Goal: Information Seeking & Learning: Learn about a topic

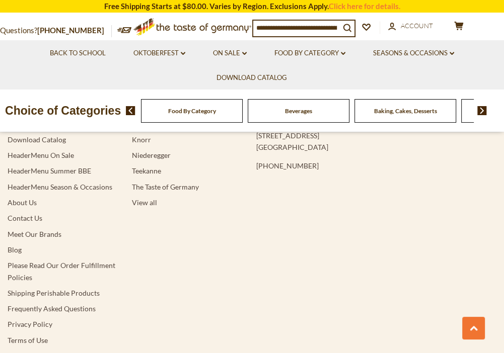
scroll to position [1981, 0]
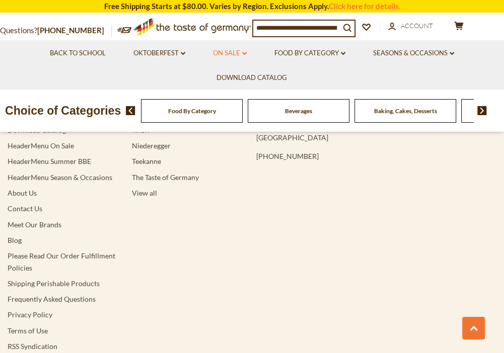
click at [235, 52] on link "On Sale dropdown_arrow" at bounding box center [230, 53] width 34 height 11
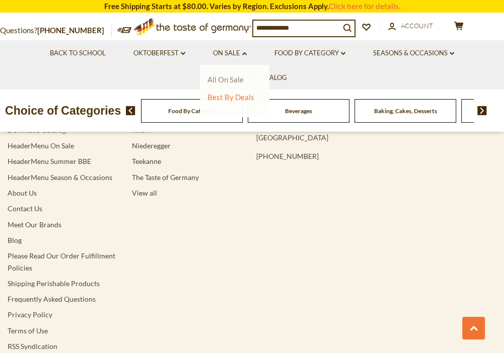
click at [228, 79] on link "All On Sale" at bounding box center [225, 79] width 36 height 9
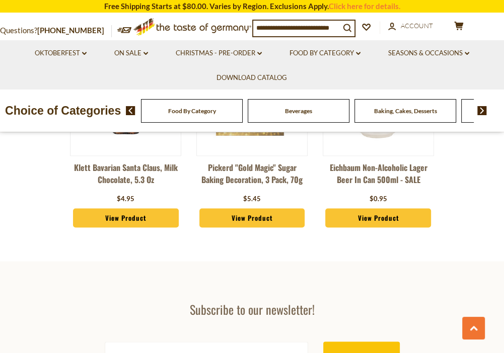
scroll to position [3731, 0]
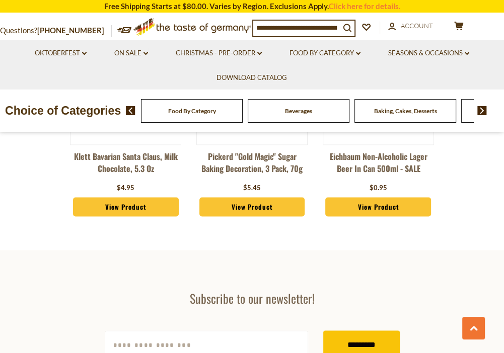
click at [479, 115] on img at bounding box center [482, 110] width 10 height 9
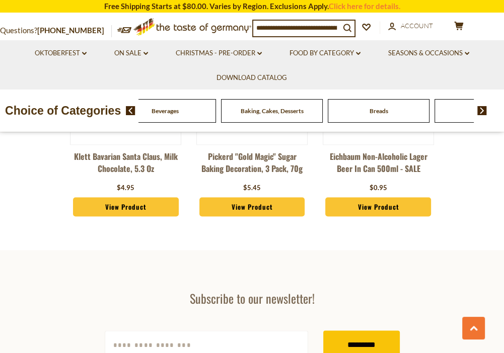
click at [479, 115] on img at bounding box center [482, 110] width 10 height 9
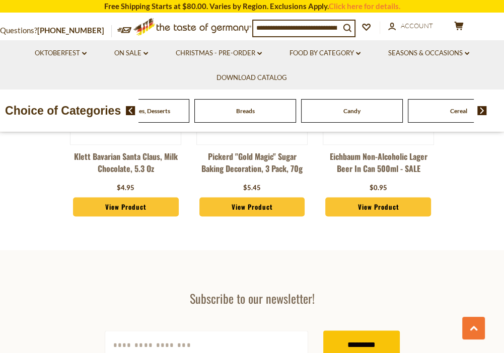
click at [479, 115] on img at bounding box center [482, 110] width 10 height 9
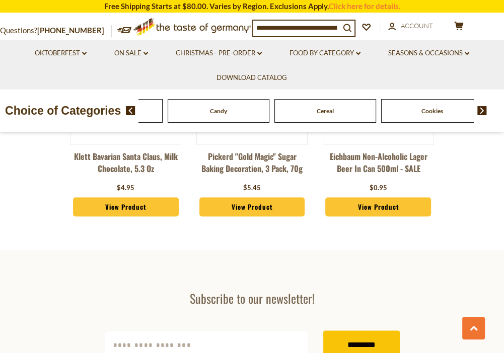
click at [479, 115] on img at bounding box center [482, 110] width 10 height 9
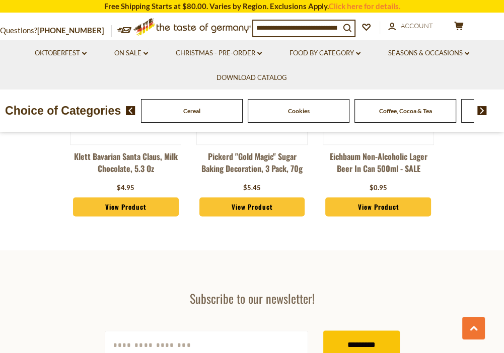
click at [479, 115] on img at bounding box center [482, 110] width 10 height 9
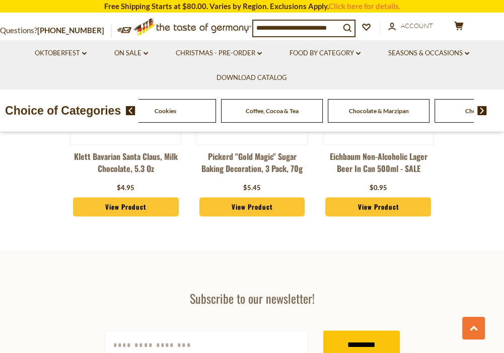
click at [479, 115] on img at bounding box center [482, 110] width 10 height 9
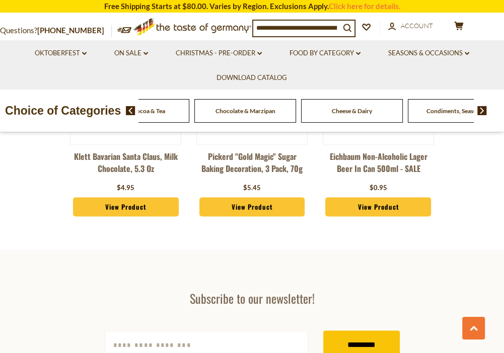
click at [479, 115] on img at bounding box center [482, 110] width 10 height 9
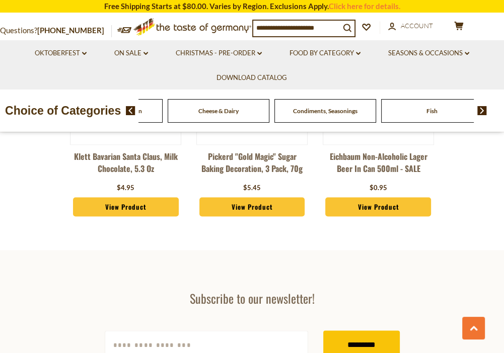
click at [479, 115] on img at bounding box center [482, 110] width 10 height 9
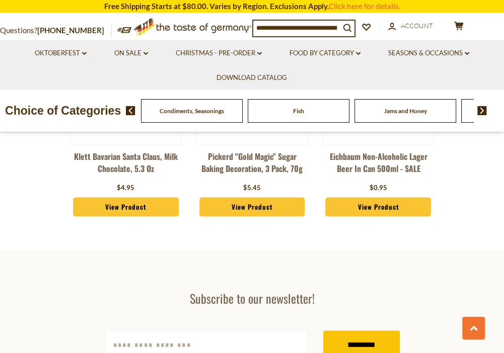
click at [479, 115] on img at bounding box center [482, 110] width 10 height 9
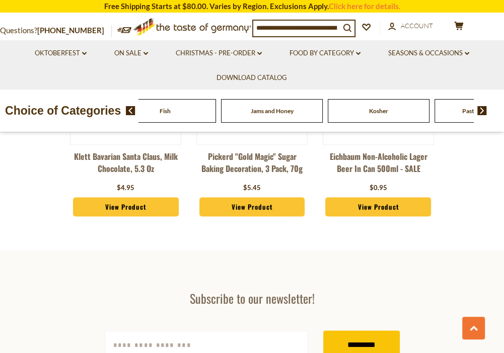
click at [479, 115] on img at bounding box center [482, 110] width 10 height 9
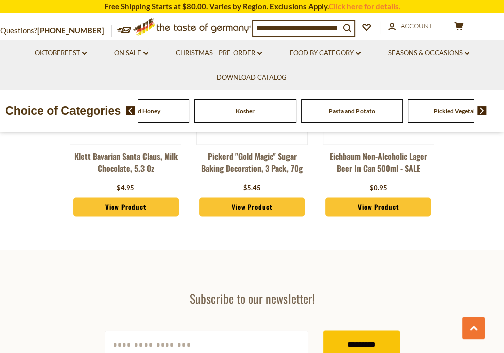
click at [479, 115] on img at bounding box center [482, 110] width 10 height 9
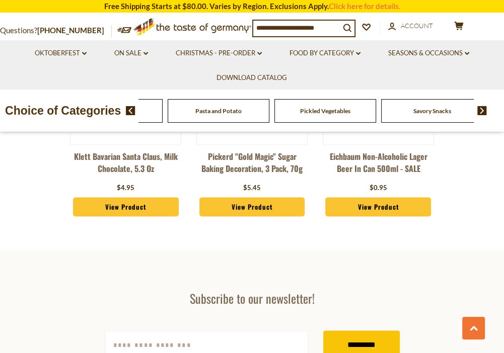
click at [479, 115] on img at bounding box center [482, 110] width 10 height 9
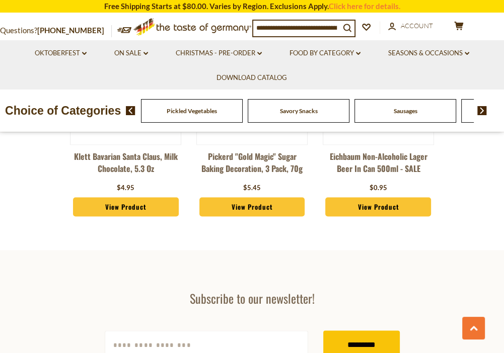
click at [479, 115] on img at bounding box center [482, 110] width 10 height 9
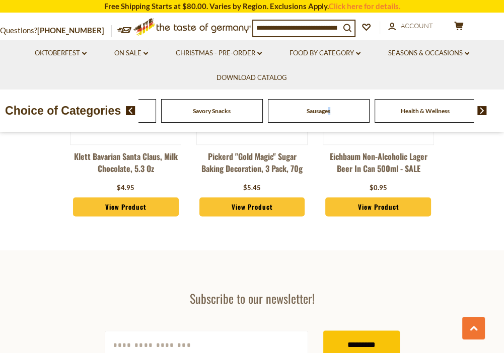
drag, startPoint x: 283, startPoint y: 125, endPoint x: 319, endPoint y: 118, distance: 35.8
click at [319, 115] on span "Sausages" at bounding box center [319, 111] width 24 height 8
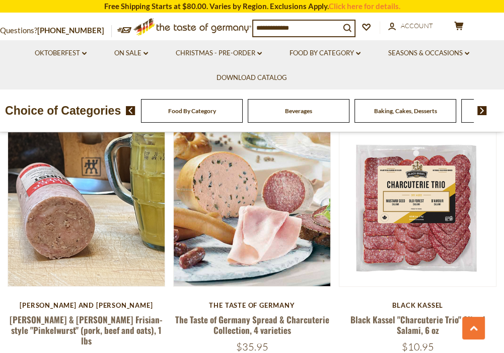
scroll to position [525, 0]
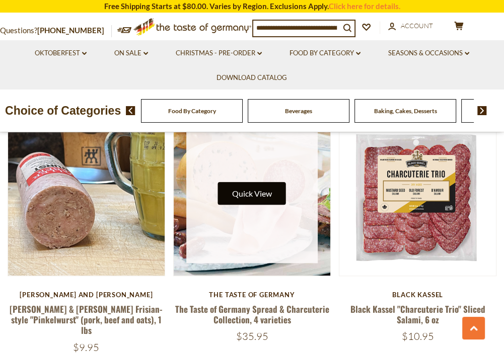
click at [272, 193] on button "Quick View" at bounding box center [252, 193] width 68 height 23
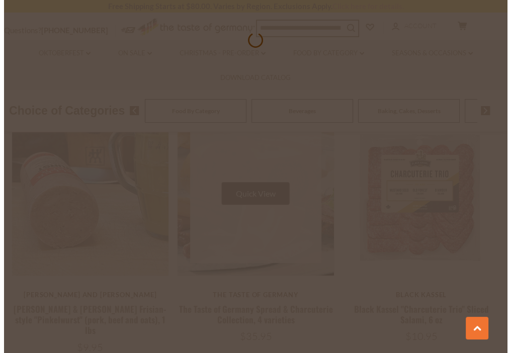
scroll to position [527, 0]
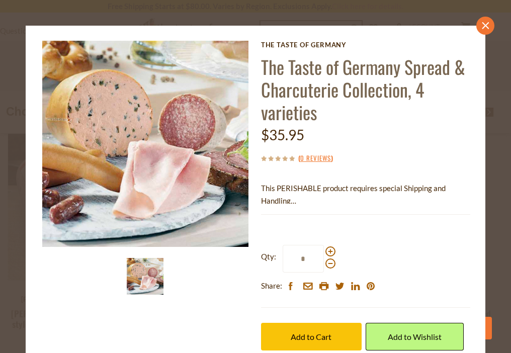
click at [482, 23] on icon "close" at bounding box center [486, 26] width 8 height 8
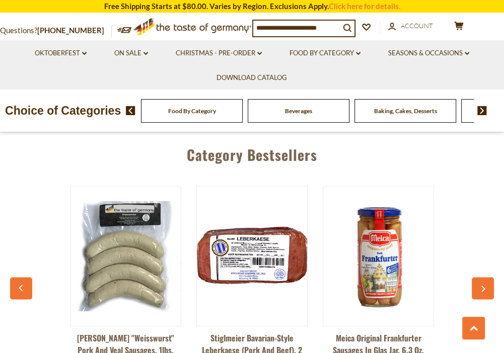
scroll to position [3503, 0]
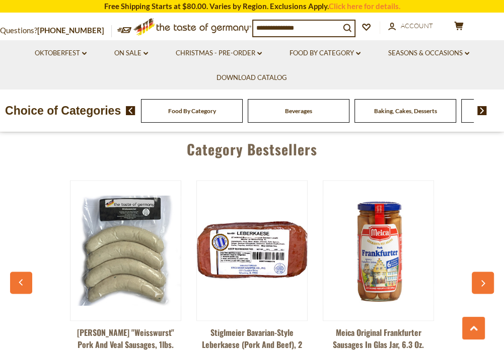
click at [482, 272] on button "button" at bounding box center [483, 283] width 22 height 22
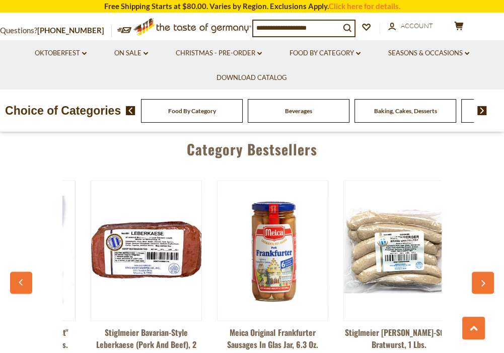
scroll to position [0, 126]
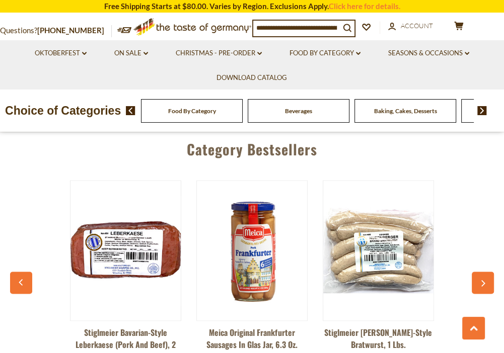
click at [481, 272] on button "button" at bounding box center [483, 283] width 22 height 22
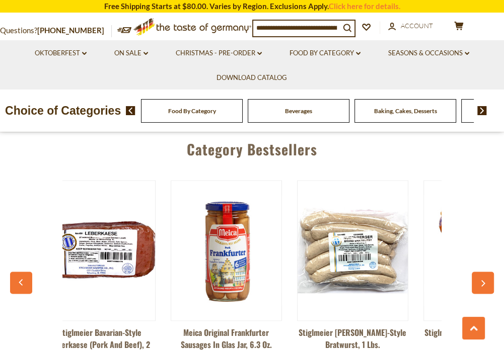
scroll to position [0, 253]
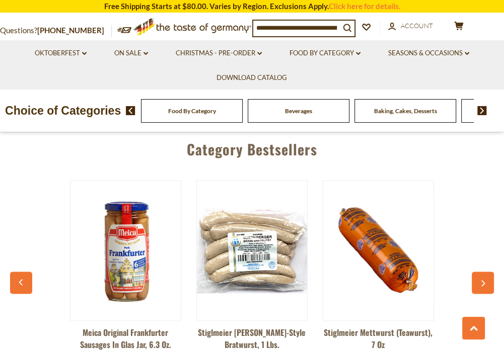
click at [481, 272] on button "button" at bounding box center [483, 283] width 22 height 22
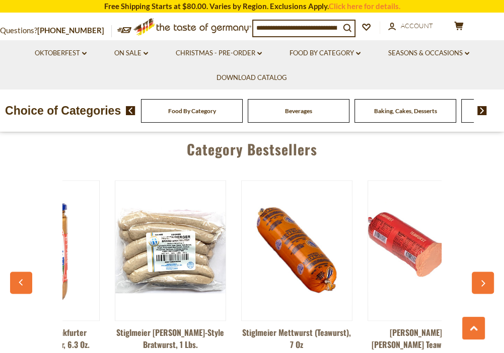
scroll to position [0, 379]
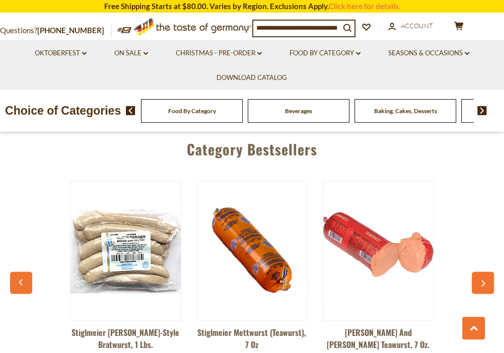
click at [481, 272] on button "button" at bounding box center [483, 283] width 22 height 22
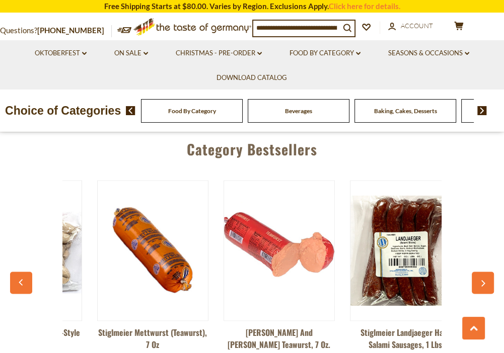
scroll to position [0, 505]
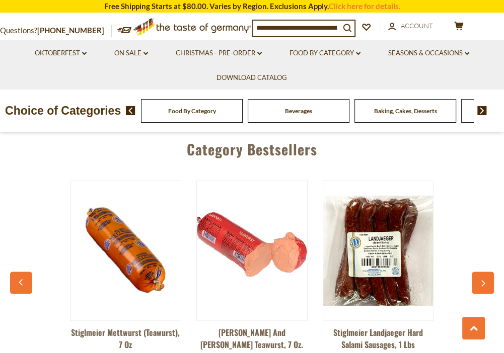
click at [481, 272] on button "button" at bounding box center [483, 283] width 22 height 22
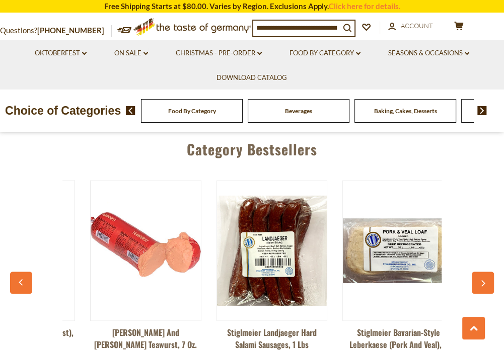
scroll to position [0, 632]
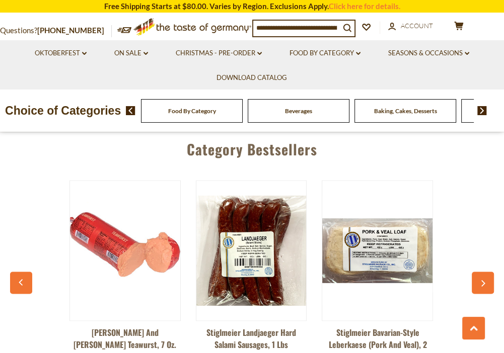
click at [481, 272] on button "button" at bounding box center [483, 283] width 22 height 22
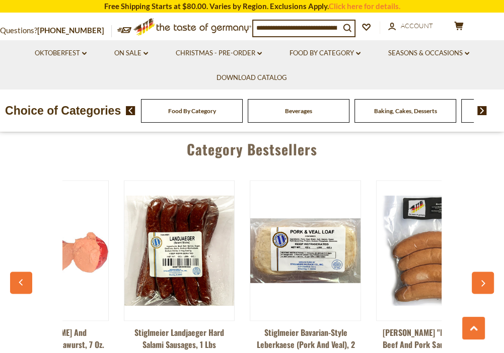
scroll to position [0, 758]
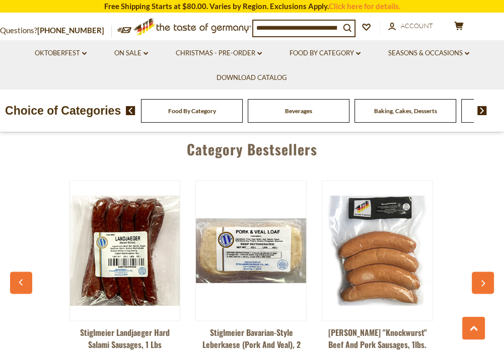
click at [481, 272] on button "button" at bounding box center [483, 283] width 22 height 22
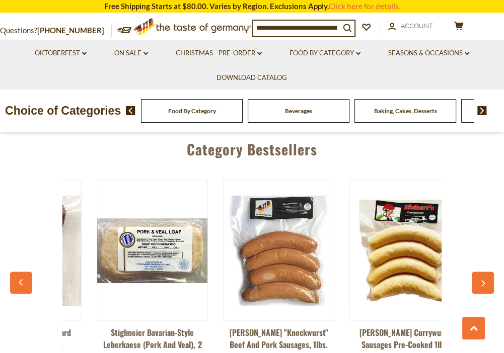
scroll to position [0, 885]
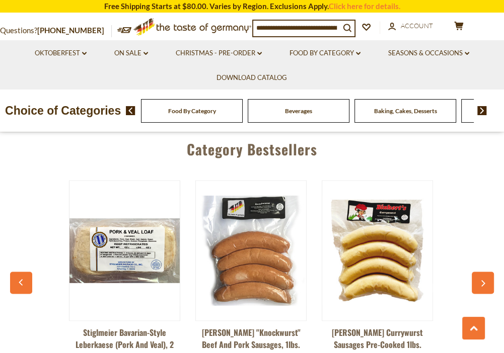
click at [481, 272] on button "button" at bounding box center [483, 283] width 22 height 22
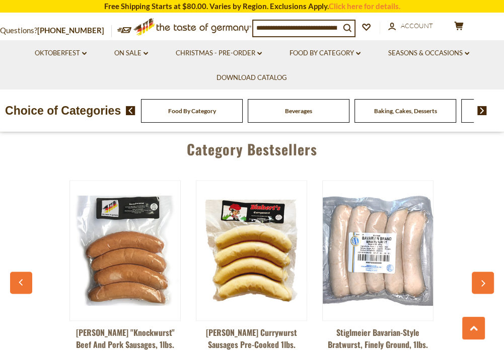
scroll to position [0, 1011]
click at [481, 272] on button "button" at bounding box center [483, 283] width 22 height 22
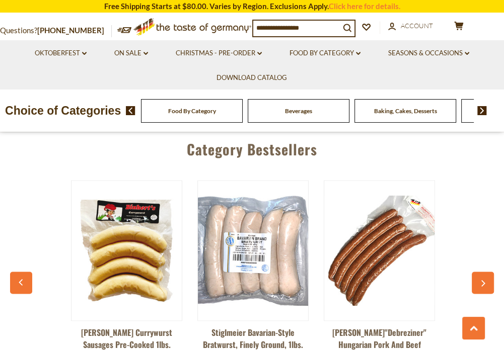
scroll to position [0, 1137]
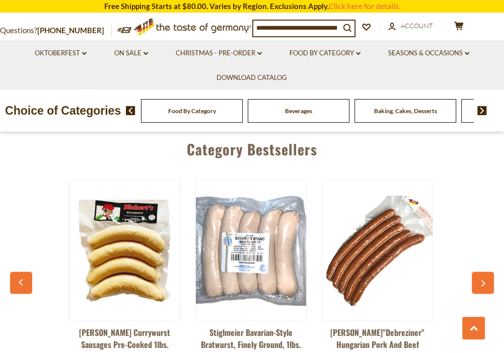
click at [481, 272] on button "button" at bounding box center [483, 283] width 22 height 22
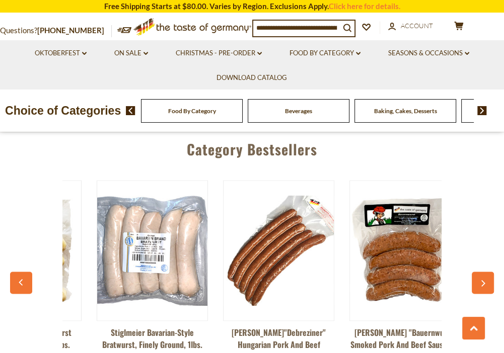
scroll to position [0, 1264]
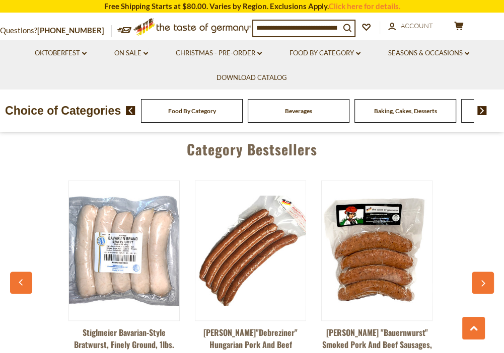
click at [481, 272] on button "button" at bounding box center [483, 283] width 22 height 22
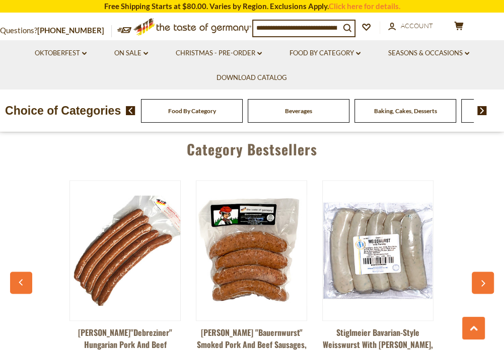
scroll to position [0, 1390]
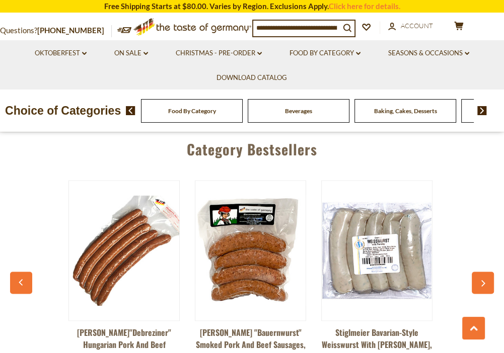
click at [481, 272] on button "button" at bounding box center [483, 283] width 22 height 22
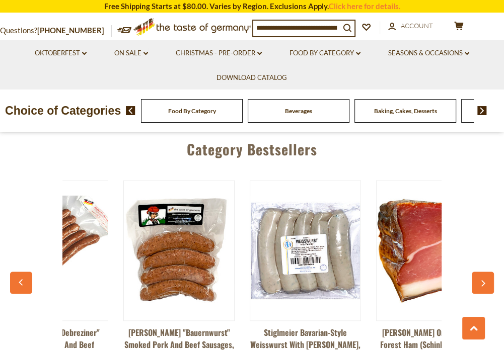
scroll to position [0, 1517]
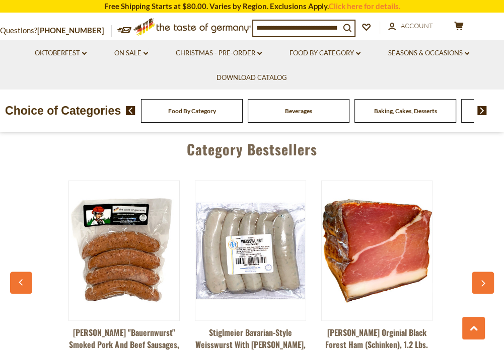
click at [481, 272] on button "button" at bounding box center [483, 283] width 22 height 22
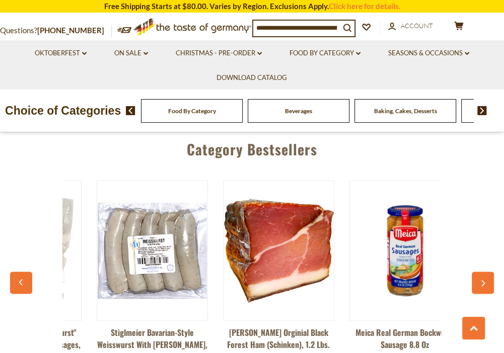
scroll to position [0, 1641]
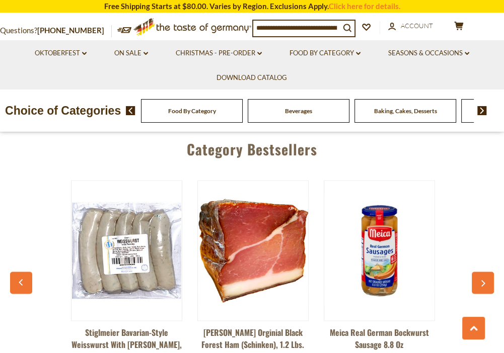
click at [481, 272] on button "button" at bounding box center [483, 283] width 22 height 22
click at [482, 280] on icon "button" at bounding box center [483, 283] width 4 height 7
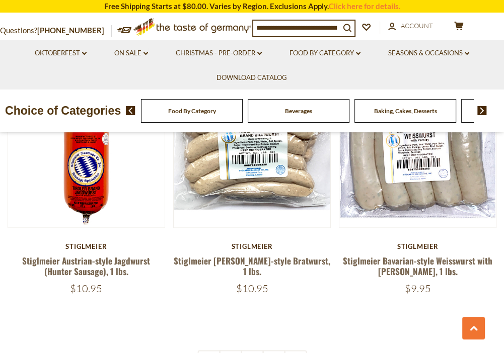
scroll to position [3195, 0]
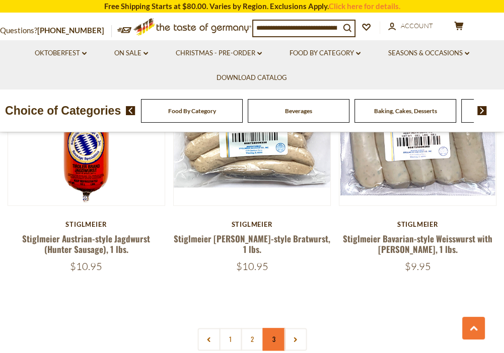
click at [272, 328] on link "3" at bounding box center [273, 339] width 23 height 23
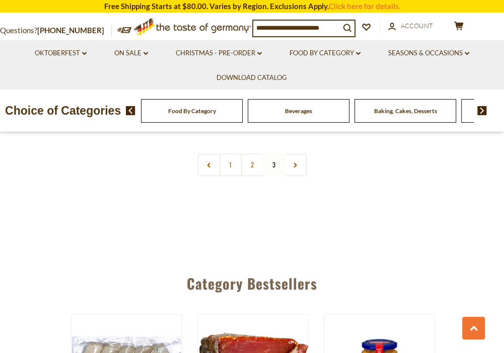
scroll to position [942, 0]
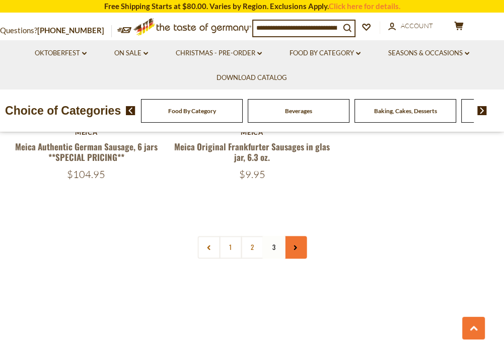
click at [292, 246] on icon at bounding box center [295, 247] width 6 height 5
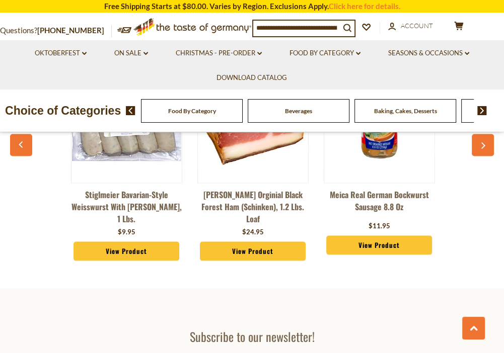
scroll to position [1263, 0]
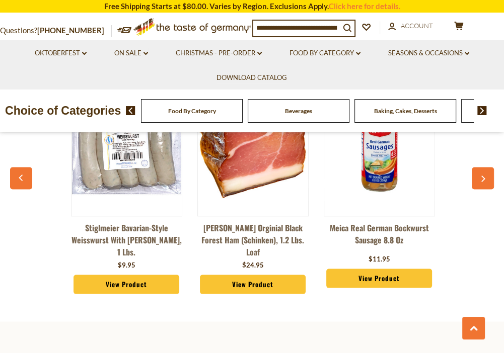
click at [482, 177] on icon "button" at bounding box center [483, 179] width 4 height 7
click at [19, 175] on icon "button" at bounding box center [21, 178] width 7 height 7
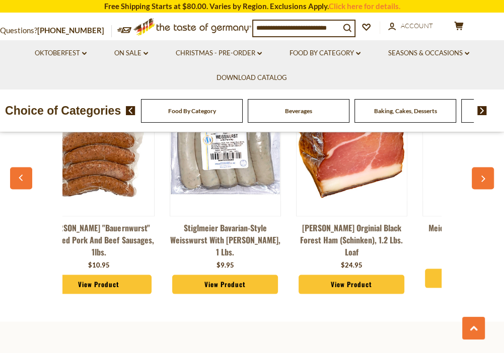
scroll to position [0, 1514]
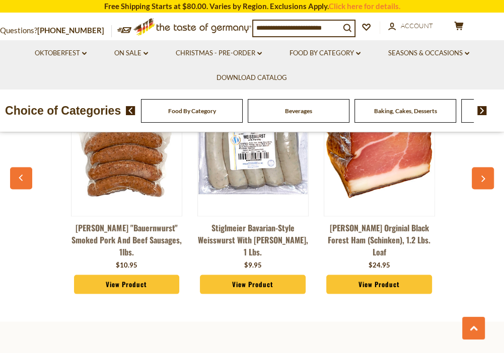
click at [19, 175] on icon "button" at bounding box center [21, 178] width 7 height 7
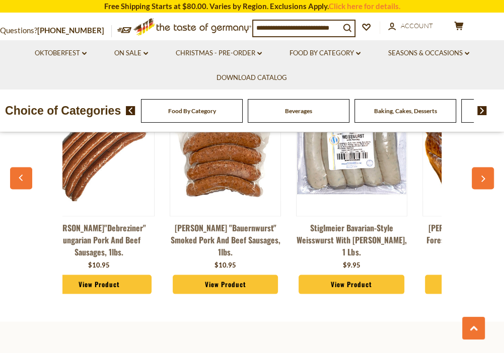
scroll to position [0, 1388]
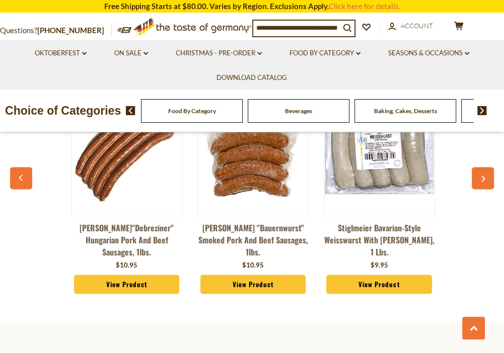
click at [19, 175] on icon "button" at bounding box center [21, 178] width 7 height 7
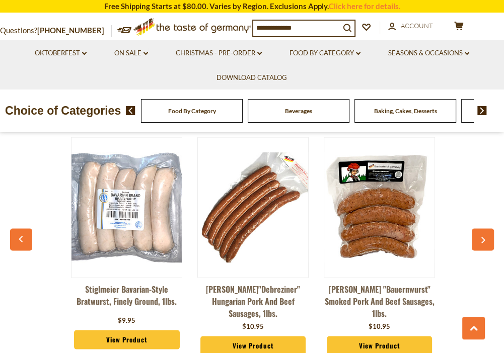
scroll to position [1230, 0]
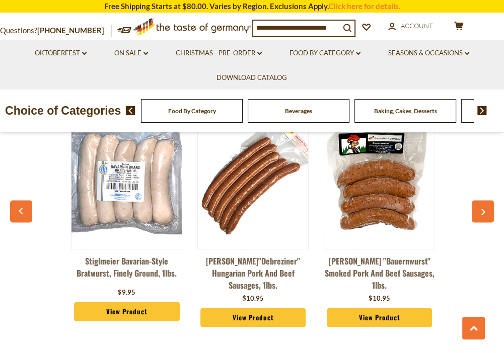
click at [22, 203] on button "button" at bounding box center [21, 211] width 22 height 22
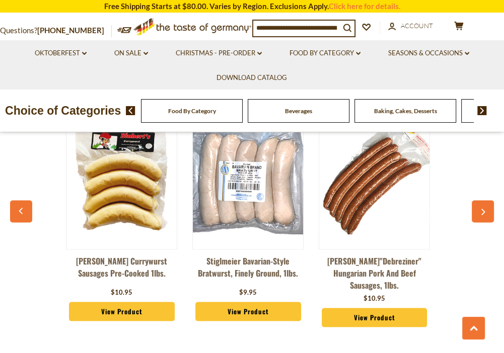
scroll to position [0, 1135]
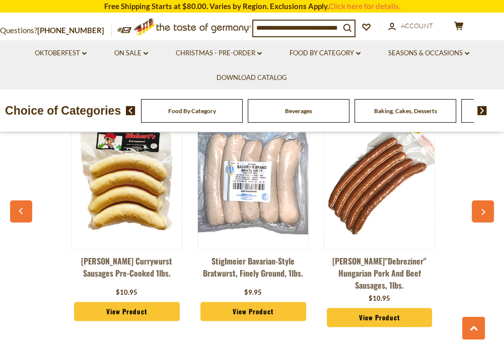
click at [22, 203] on button "button" at bounding box center [21, 211] width 22 height 22
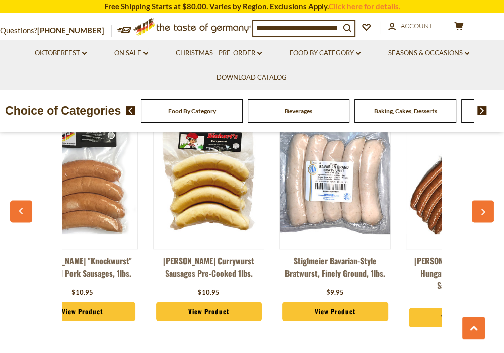
scroll to position [0, 1008]
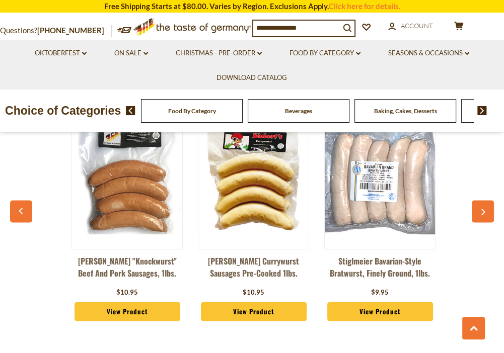
click at [22, 203] on button "button" at bounding box center [21, 211] width 22 height 22
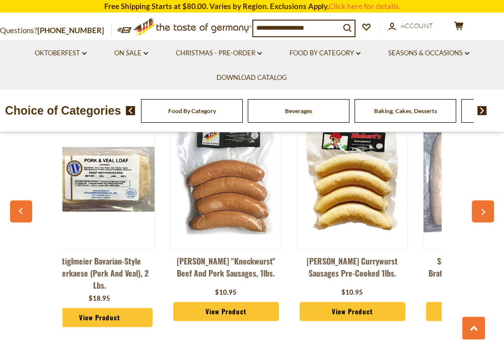
scroll to position [0, 882]
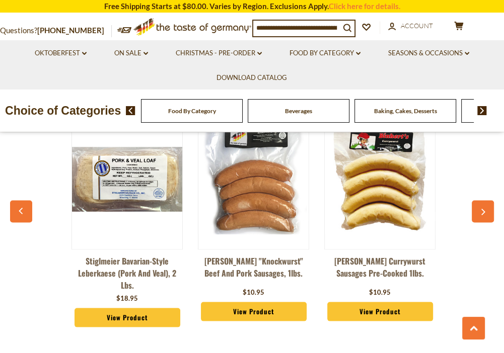
click at [22, 203] on button "button" at bounding box center [21, 211] width 22 height 22
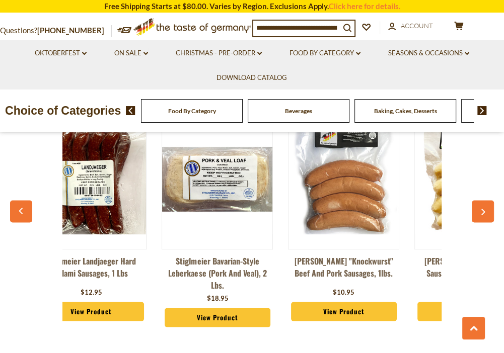
scroll to position [0, 756]
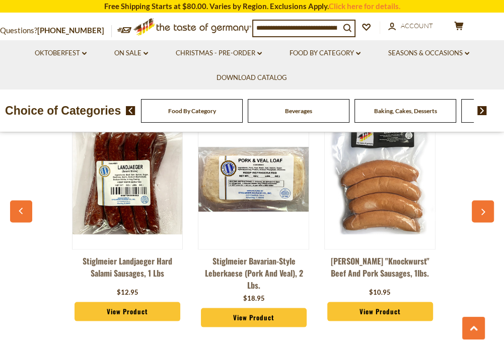
click at [22, 204] on button "button" at bounding box center [21, 211] width 22 height 22
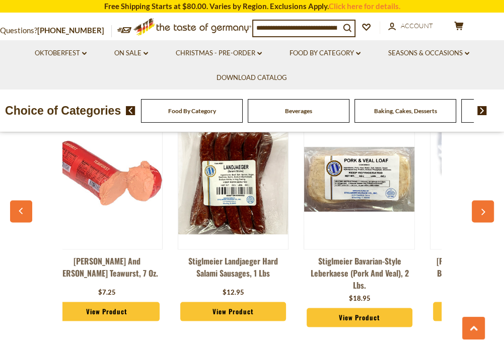
scroll to position [0, 630]
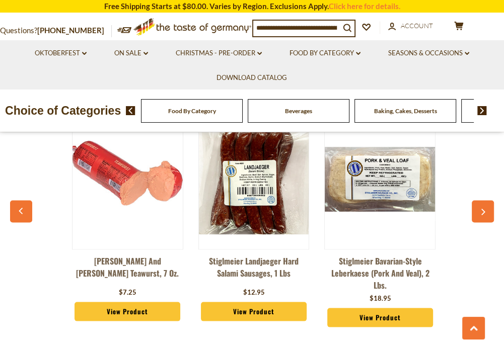
click at [22, 204] on button "button" at bounding box center [21, 211] width 22 height 22
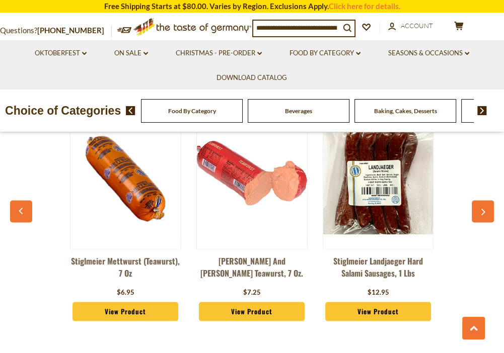
scroll to position [0, 503]
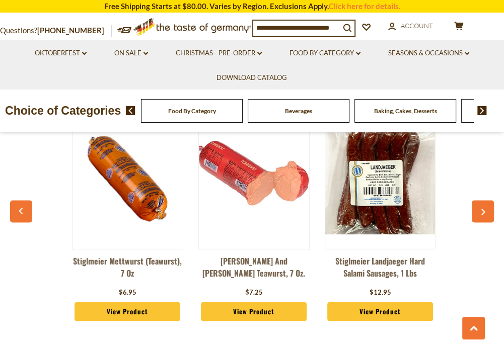
click at [22, 204] on button "button" at bounding box center [21, 211] width 22 height 22
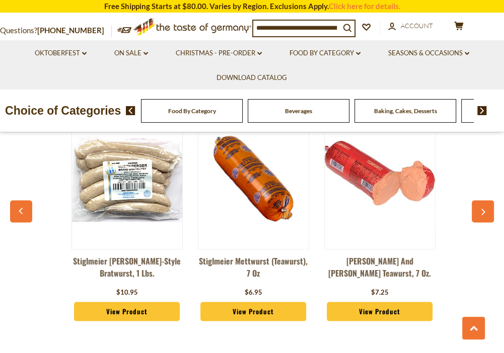
scroll to position [0, 376]
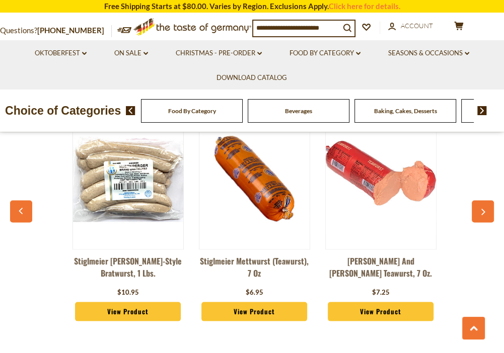
click at [22, 204] on button "button" at bounding box center [21, 211] width 22 height 22
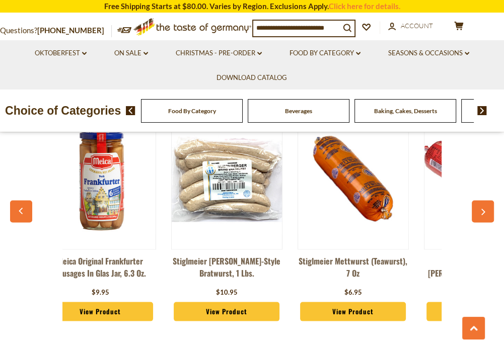
scroll to position [0, 250]
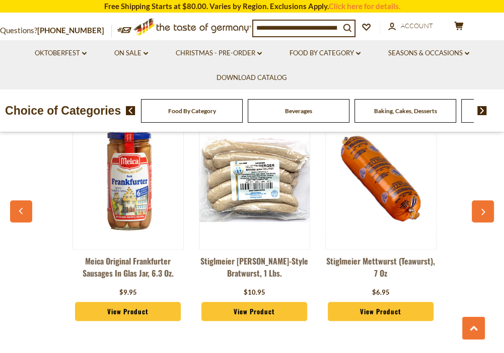
click at [22, 204] on button "button" at bounding box center [21, 211] width 22 height 22
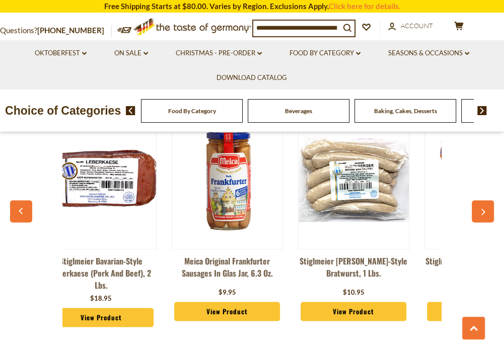
scroll to position [0, 124]
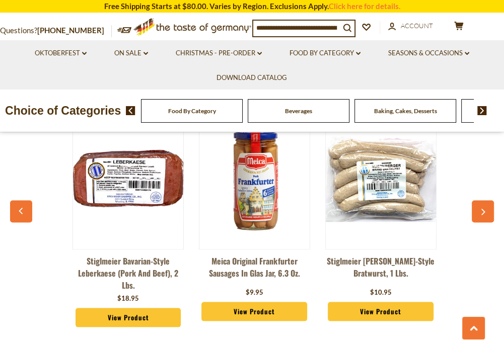
click at [22, 205] on button "button" at bounding box center [21, 211] width 22 height 22
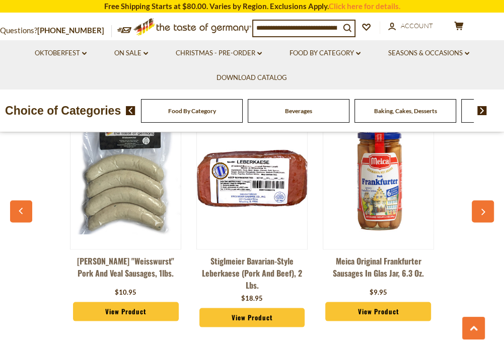
scroll to position [0, 0]
click at [22, 205] on button "button" at bounding box center [21, 211] width 22 height 22
click at [20, 205] on button "button" at bounding box center [21, 211] width 22 height 22
click at [84, 51] on link "Oktoberfest dropdown_arrow" at bounding box center [61, 53] width 52 height 11
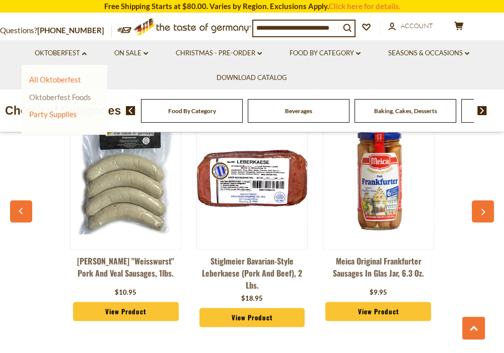
click at [62, 98] on link "Oktoberfest Foods" at bounding box center [60, 97] width 62 height 9
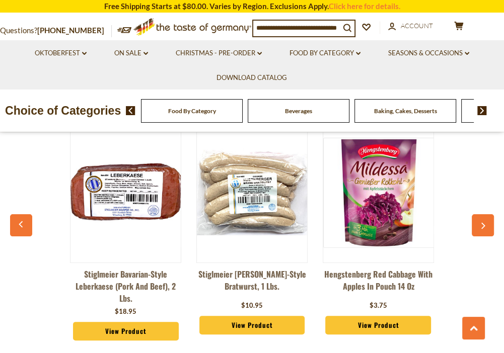
scroll to position [2583, 0]
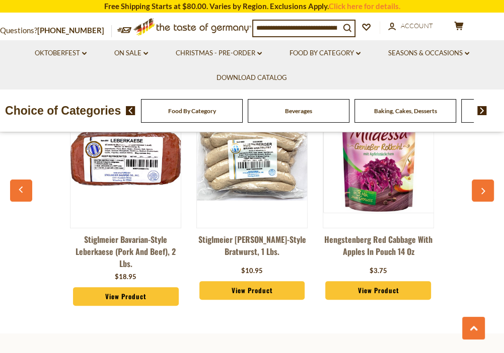
click at [182, 123] on div "Food By Category" at bounding box center [192, 111] width 102 height 24
click at [21, 186] on icon "button" at bounding box center [21, 189] width 7 height 7
click at [180, 115] on span "Food By Category" at bounding box center [192, 111] width 48 height 8
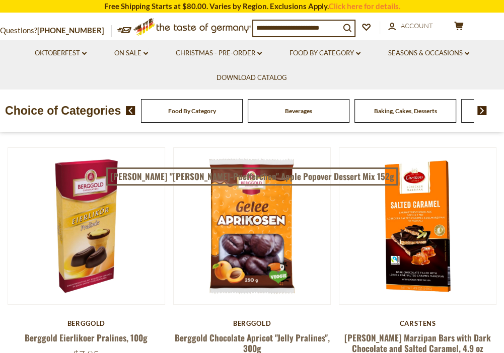
scroll to position [122, 0]
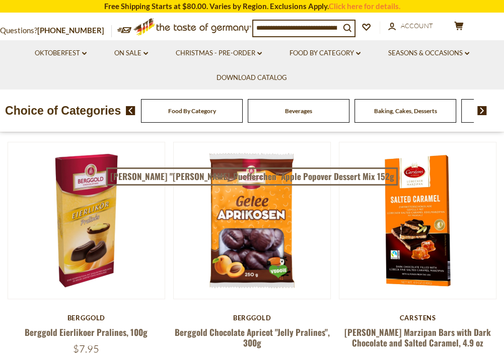
click at [385, 115] on span "Baking, Cakes, Desserts" at bounding box center [405, 111] width 63 height 8
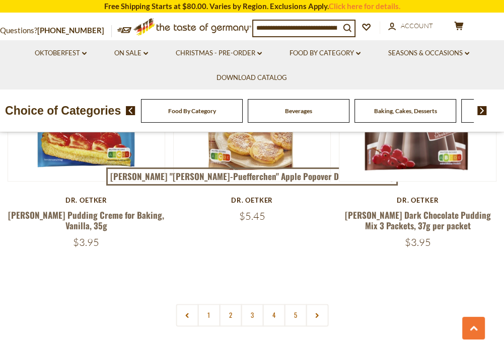
scroll to position [3175, 0]
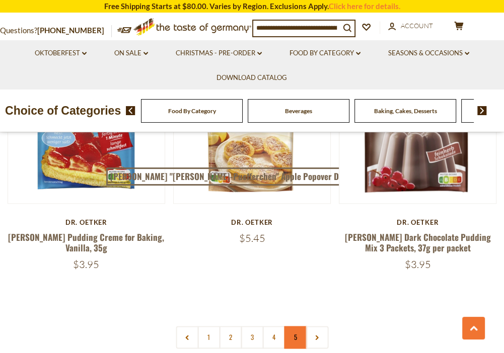
click at [290, 326] on link "5" at bounding box center [295, 337] width 23 height 23
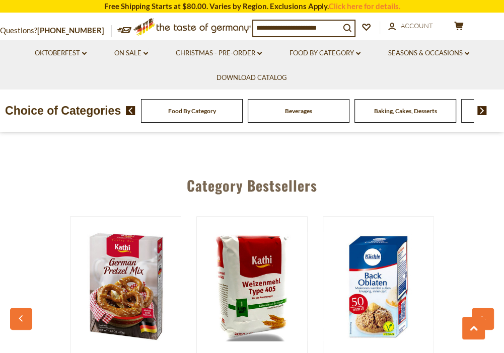
scroll to position [2678, 0]
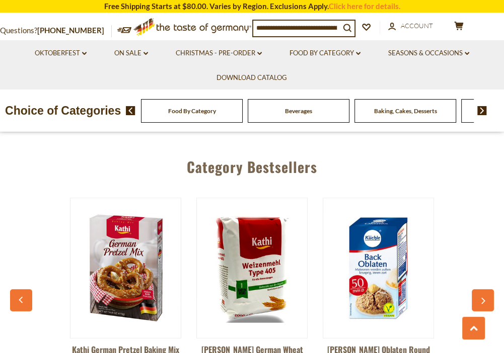
click at [481, 289] on button "button" at bounding box center [483, 300] width 22 height 22
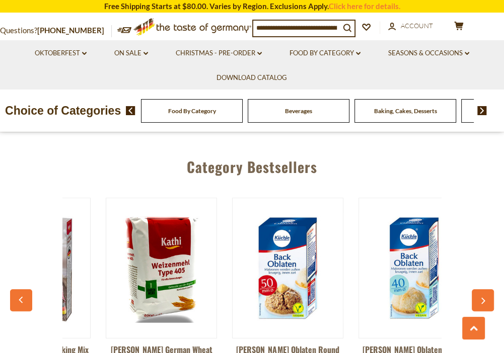
scroll to position [0, 126]
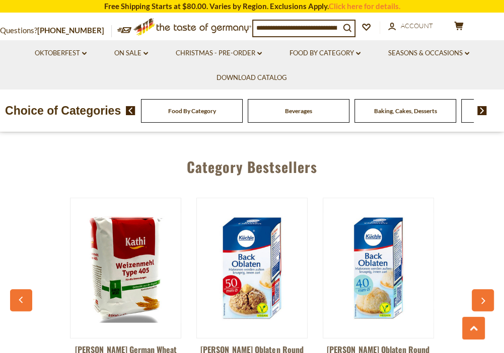
click at [481, 289] on button "button" at bounding box center [483, 300] width 22 height 22
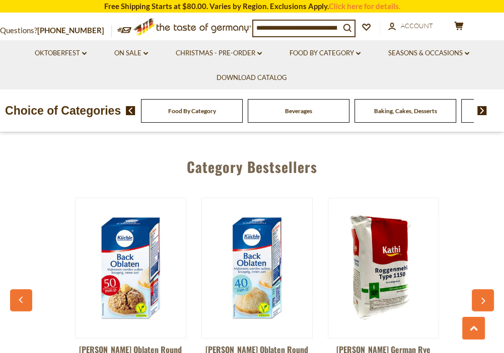
scroll to position [0, 253]
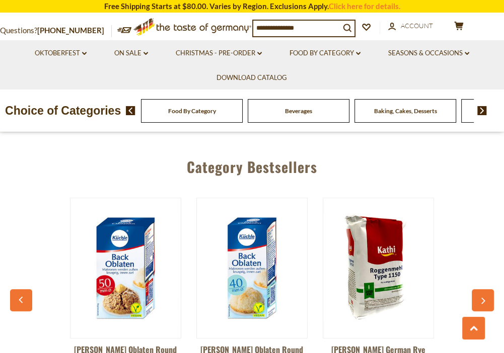
click at [481, 289] on button "button" at bounding box center [483, 300] width 22 height 22
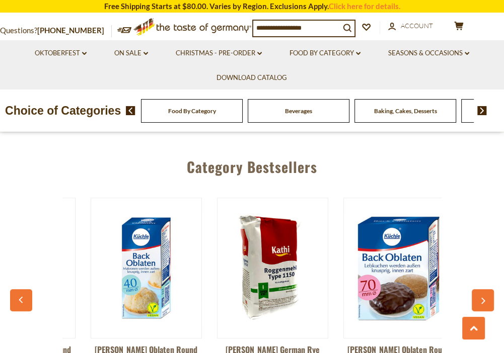
scroll to position [0, 379]
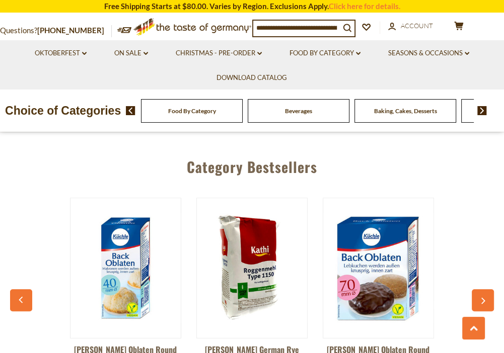
click at [481, 289] on button "button" at bounding box center [483, 300] width 22 height 22
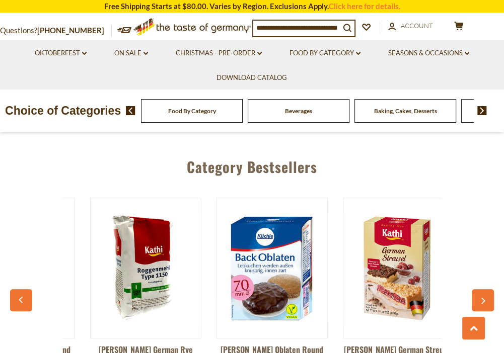
scroll to position [0, 505]
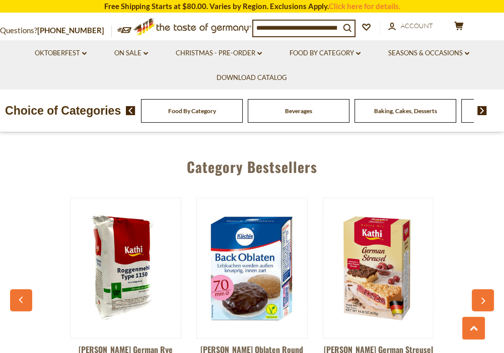
click at [481, 289] on button "button" at bounding box center [483, 300] width 22 height 22
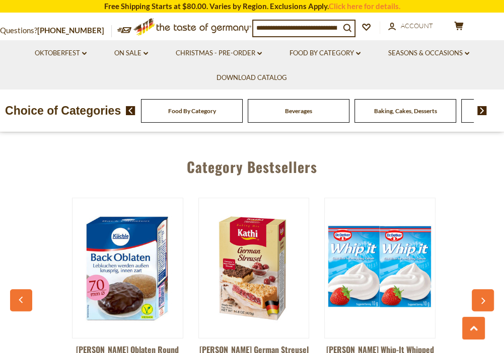
scroll to position [0, 632]
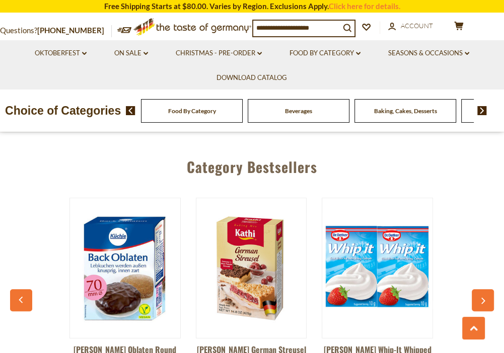
click at [481, 289] on button "button" at bounding box center [483, 300] width 22 height 22
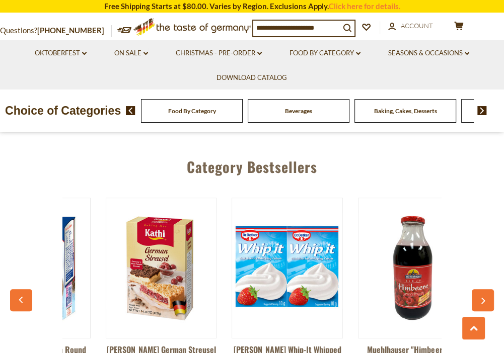
scroll to position [0, 758]
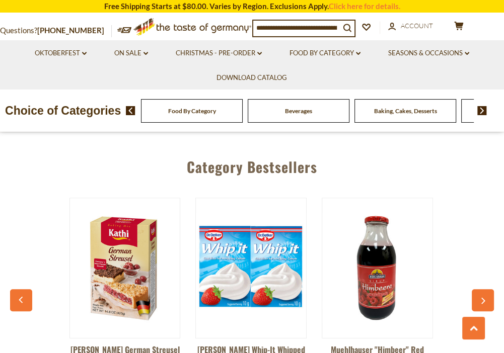
click at [481, 289] on button "button" at bounding box center [483, 300] width 22 height 22
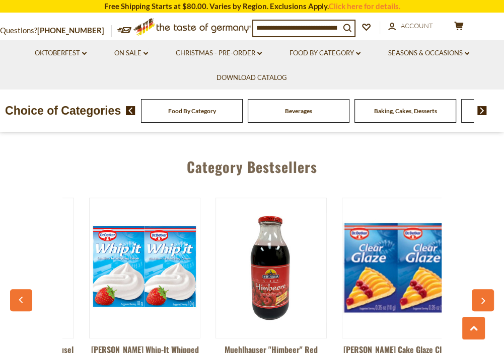
scroll to position [0, 885]
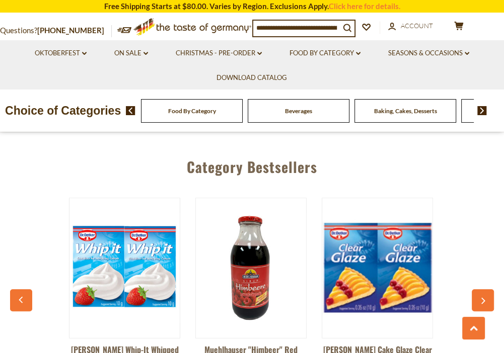
click at [481, 289] on button "button" at bounding box center [483, 300] width 22 height 22
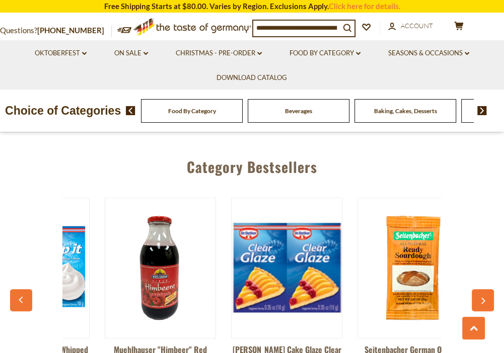
scroll to position [0, 1011]
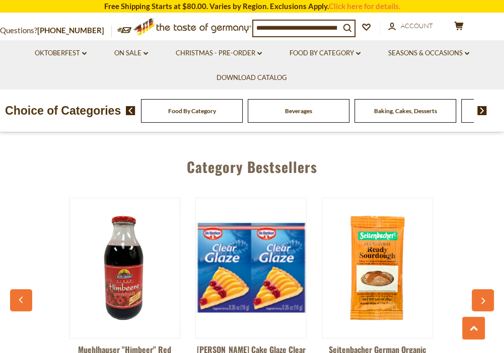
click at [481, 289] on button "button" at bounding box center [483, 300] width 22 height 22
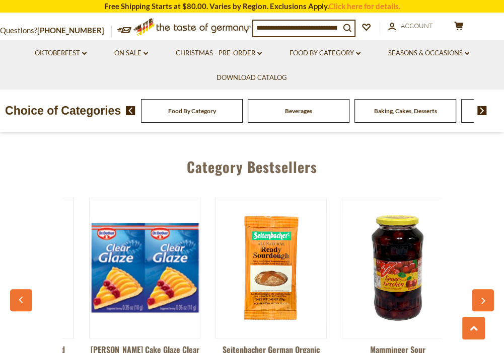
scroll to position [0, 1137]
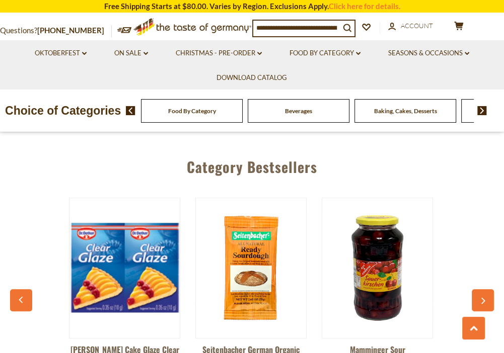
click at [481, 289] on button "button" at bounding box center [483, 300] width 22 height 22
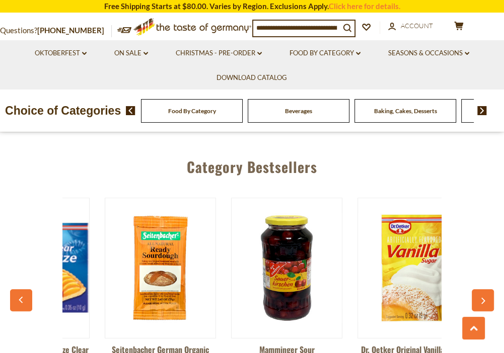
scroll to position [0, 1264]
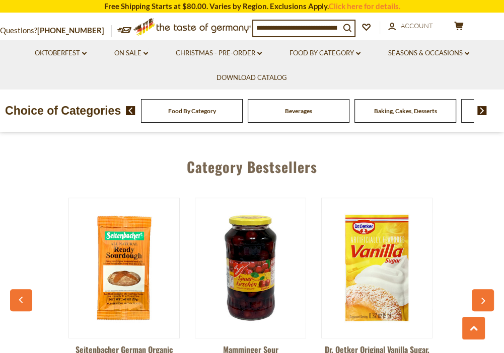
click at [481, 289] on button "button" at bounding box center [483, 300] width 22 height 22
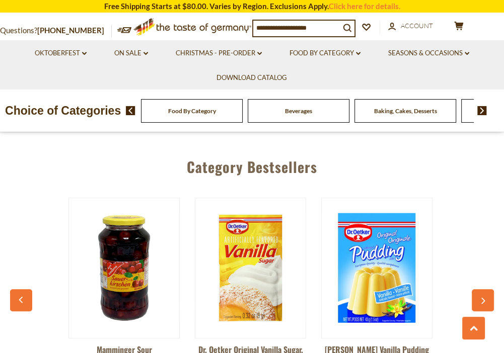
click at [481, 289] on button "button" at bounding box center [483, 300] width 22 height 22
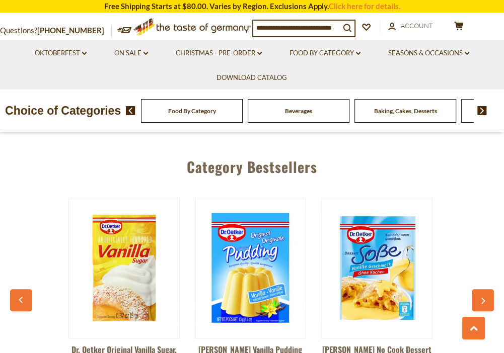
click at [481, 289] on button "button" at bounding box center [483, 300] width 22 height 22
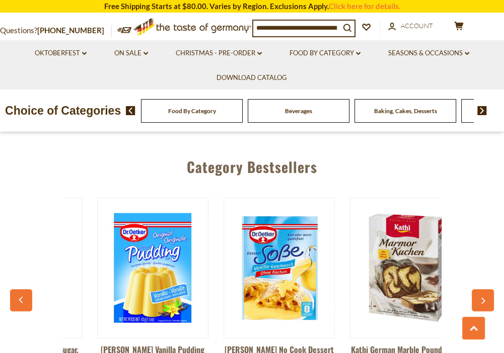
scroll to position [0, 1641]
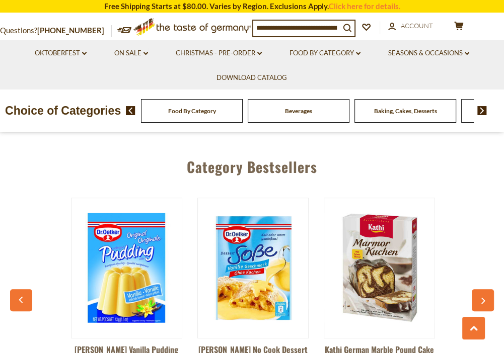
click at [481, 289] on button "button" at bounding box center [483, 300] width 22 height 22
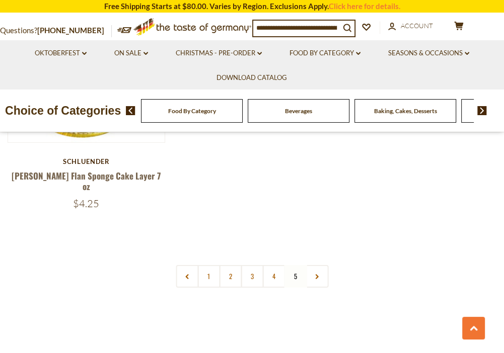
scroll to position [2422, 0]
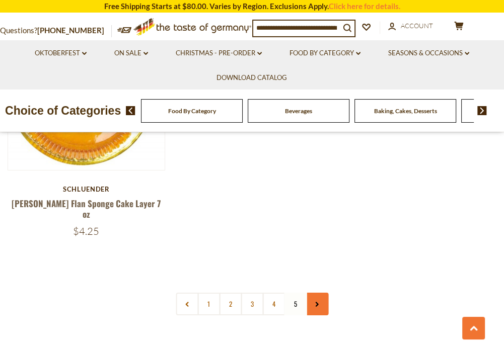
click at [314, 302] on icon at bounding box center [317, 304] width 6 height 5
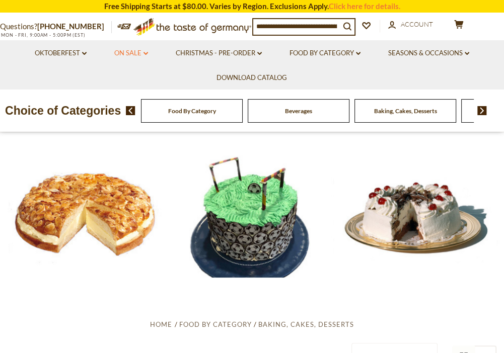
click at [126, 53] on link "On Sale dropdown_arrow" at bounding box center [131, 53] width 34 height 11
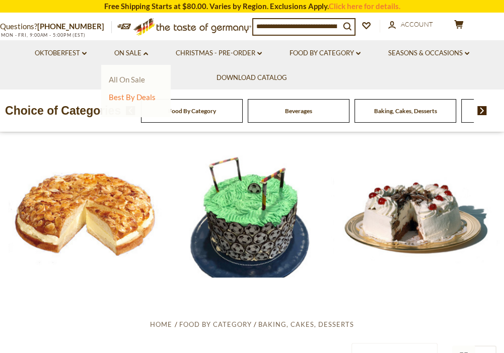
click at [126, 76] on link "All On Sale" at bounding box center [127, 79] width 36 height 9
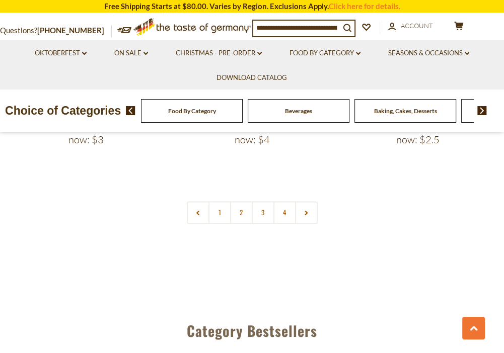
scroll to position [3378, 0]
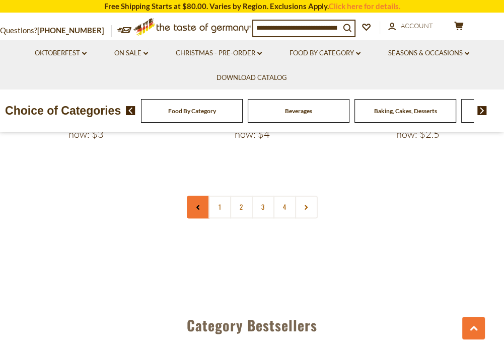
click at [199, 196] on link at bounding box center [198, 207] width 23 height 23
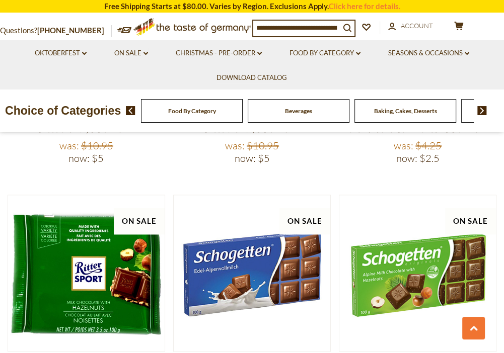
scroll to position [1021, 0]
